Goal: Book appointment/travel/reservation

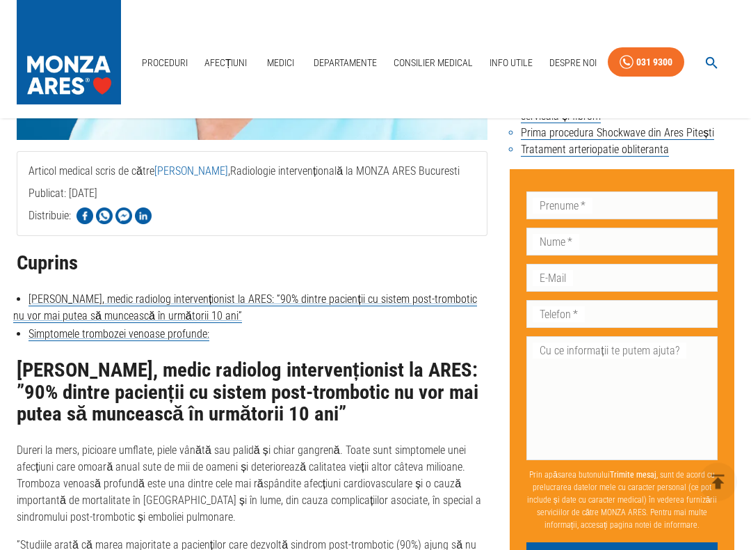
scroll to position [540, 0]
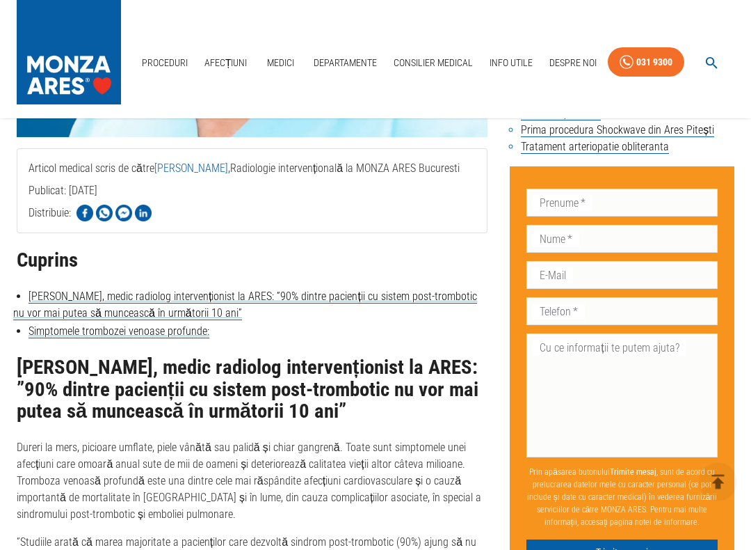
click at [665, 189] on input "Prenume   *" at bounding box center [622, 203] width 191 height 28
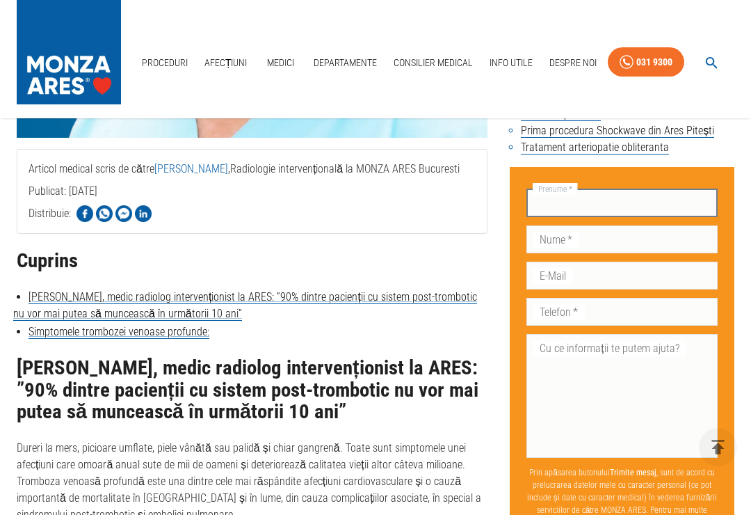
type input "Gheorghita"
type input "[PERSON_NAME]"
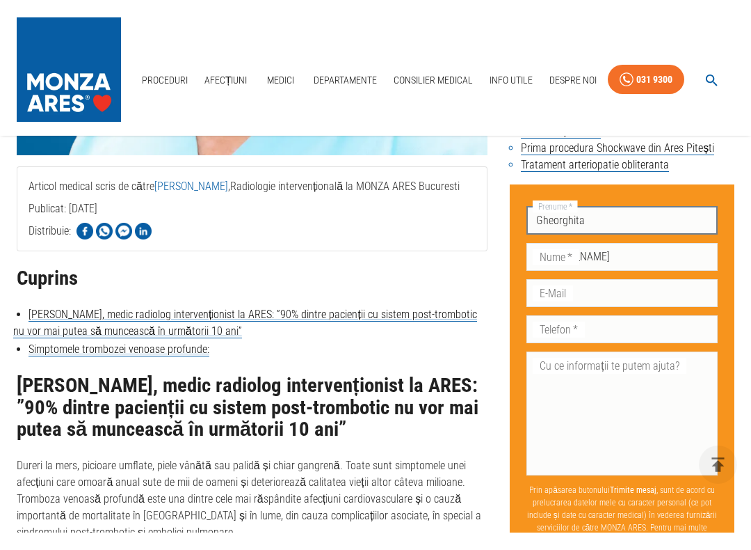
scroll to position [541, 0]
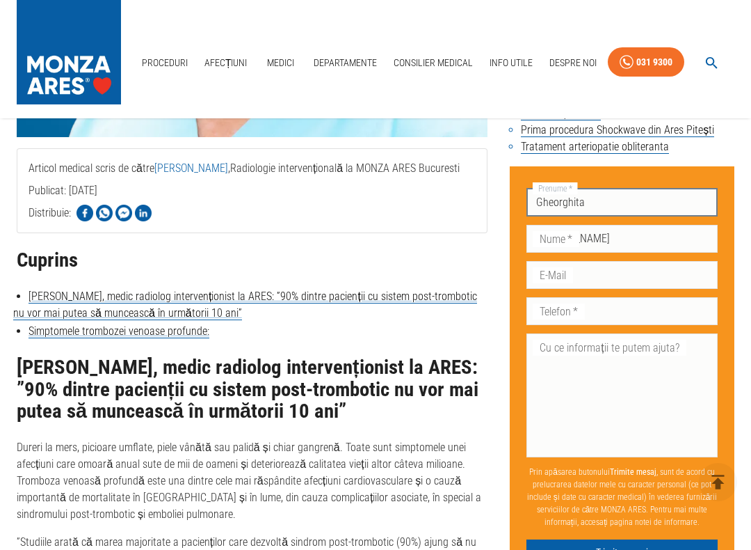
type input "[EMAIL_ADDRESS][DOMAIN_NAME]"
type input "0724006739"
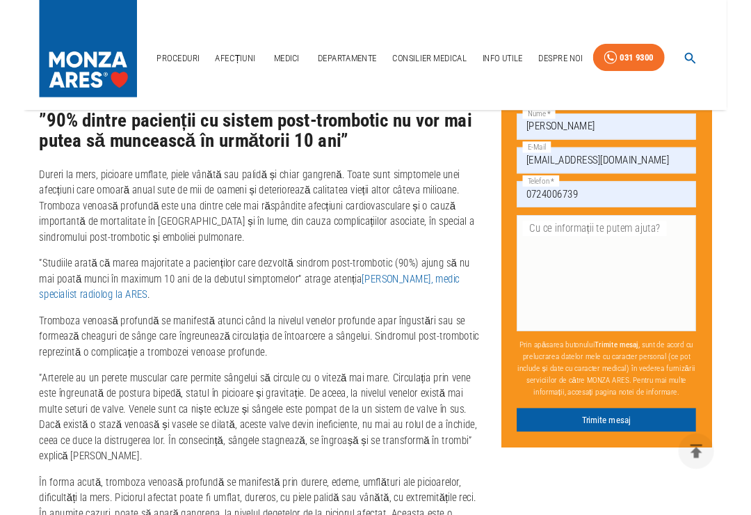
scroll to position [802, 0]
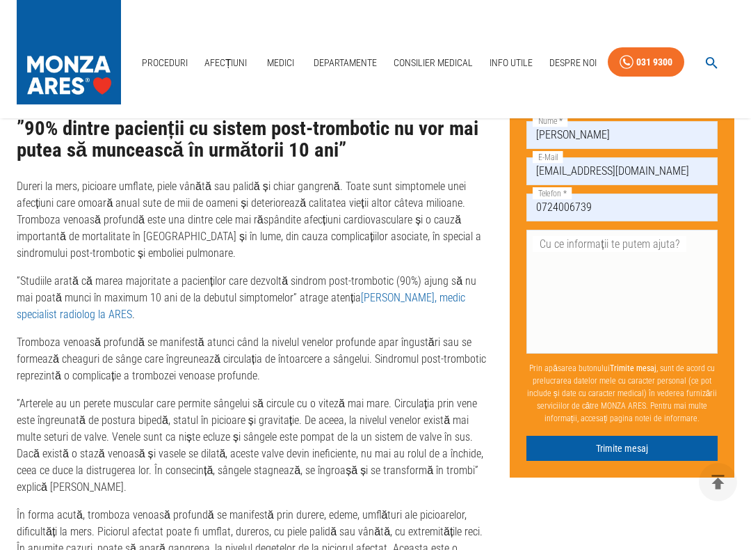
click at [658, 280] on textarea "Cu ce informații te putem ajuta?" at bounding box center [622, 292] width 172 height 112
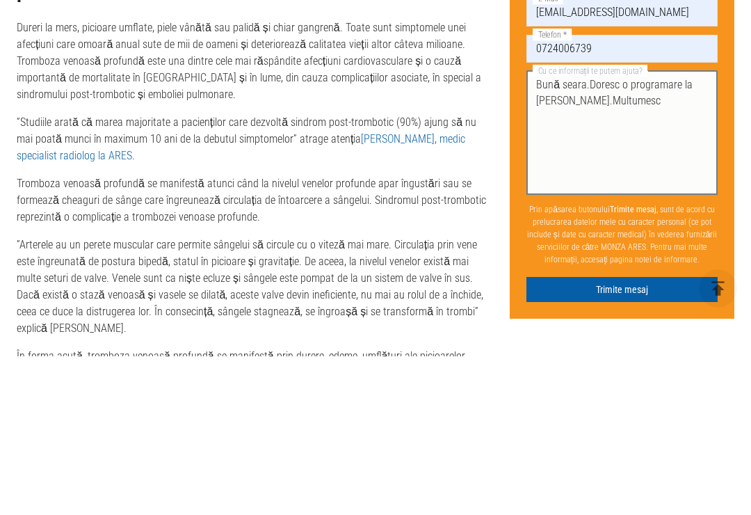
click at [585, 236] on textarea "Bună seara.Doresc o programare la [PERSON_NAME].Multumesc" at bounding box center [622, 292] width 172 height 112
click at [631, 236] on textarea "Bună seara.Doresc o programare la [PERSON_NAME].Multumesc" at bounding box center [622, 292] width 172 height 112
click at [570, 236] on textarea "Bună seara.Doresc o programare la [PERSON_NAME].Multumesc" at bounding box center [622, 292] width 172 height 112
click at [585, 236] on textarea "Bună seara.Doresc o programare la [PERSON_NAME].Multumesc" at bounding box center [622, 292] width 172 height 112
type textarea "Bună seara.Doresc o programare la [PERSON_NAME] Multumesc"
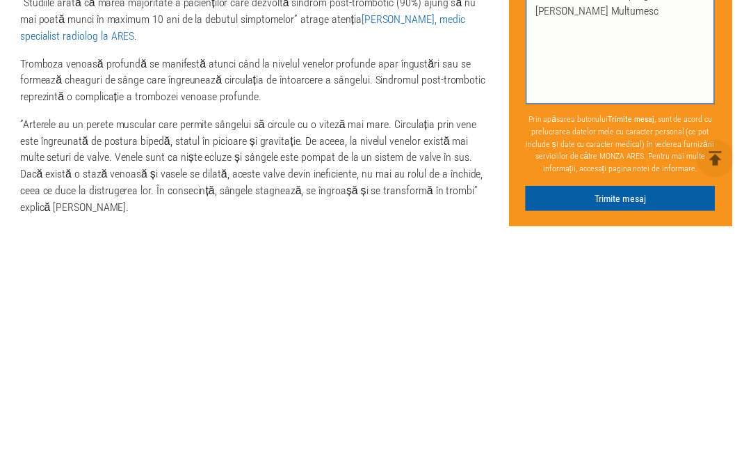
scroll to position [1080, 0]
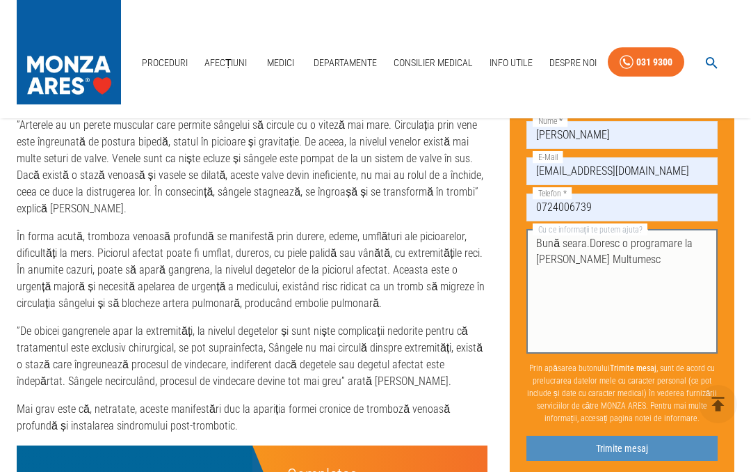
click at [657, 457] on button "Trimite mesaj" at bounding box center [622, 448] width 191 height 26
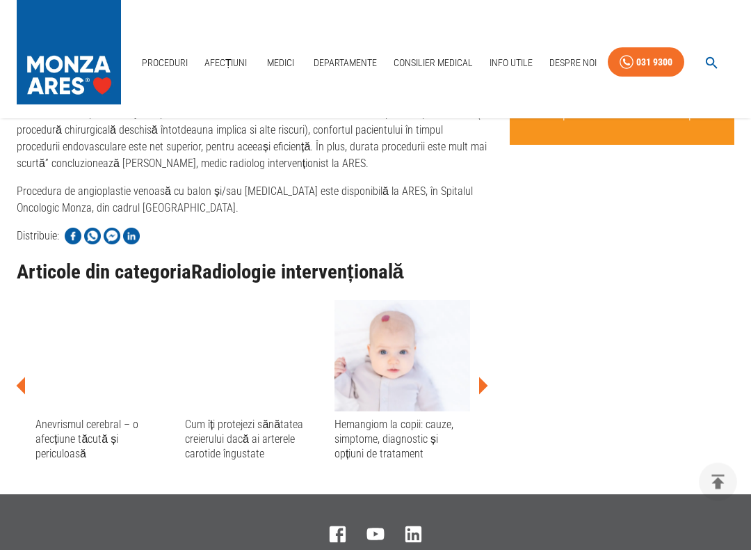
scroll to position [1955, 0]
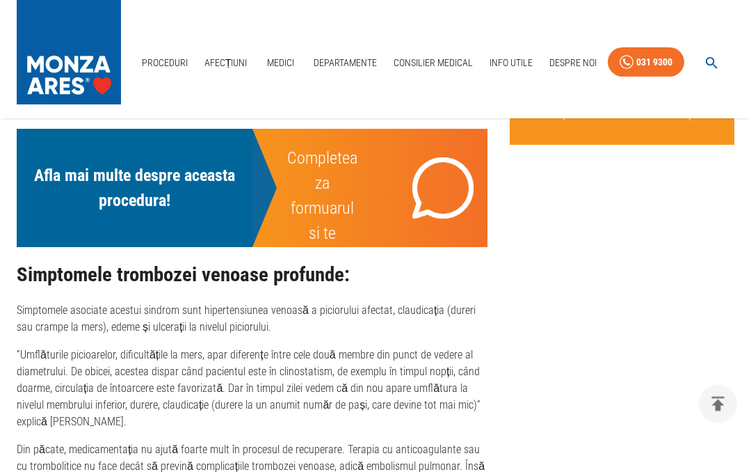
scroll to position [1372, 0]
